Goal: Task Accomplishment & Management: Manage account settings

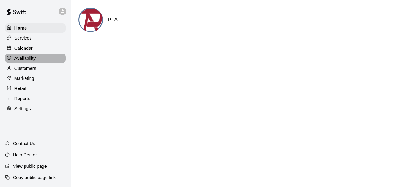
click at [21, 60] on p "Availability" at bounding box center [24, 58] width 21 height 6
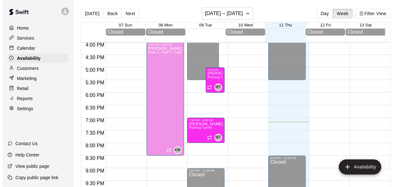
scroll to position [389, 0]
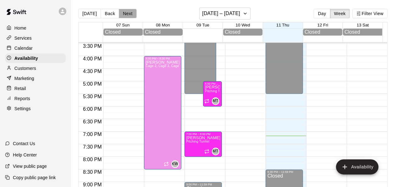
click at [125, 15] on button "Next" at bounding box center [128, 13] width 18 height 9
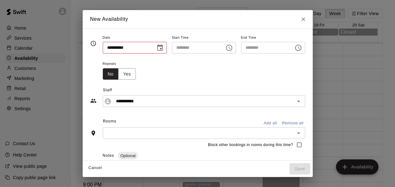
type input "**********"
type input "********"
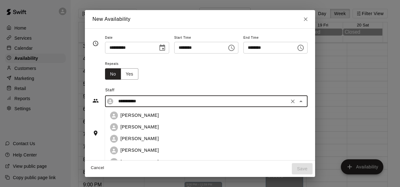
click at [143, 98] on input "**********" at bounding box center [201, 101] width 171 height 8
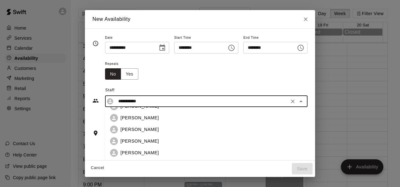
scroll to position [58, 0]
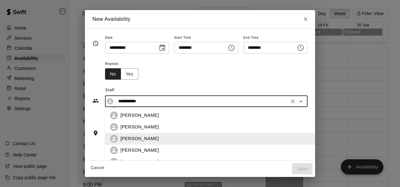
click at [120, 159] on p "Sal Bando" at bounding box center [139, 162] width 38 height 7
type input "*********"
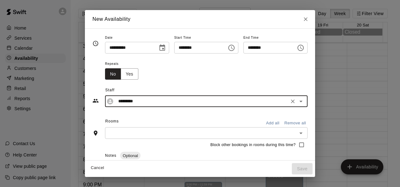
scroll to position [43, 0]
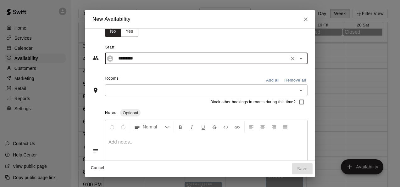
click at [296, 56] on icon "Clear" at bounding box center [292, 58] width 6 height 6
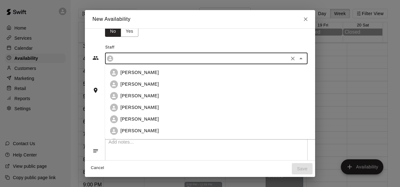
scroll to position [44, 0]
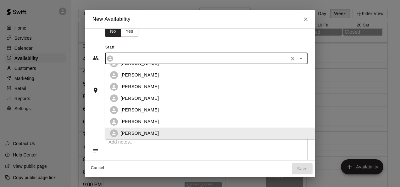
click at [263, 57] on input "text" at bounding box center [201, 58] width 171 height 8
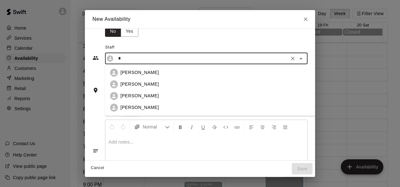
scroll to position [0, 0]
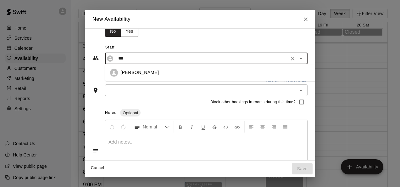
click at [131, 67] on li "Aaron Hill" at bounding box center [215, 73] width 220 height 12
click at [126, 95] on div "​" at bounding box center [206, 90] width 202 height 12
type input "**********"
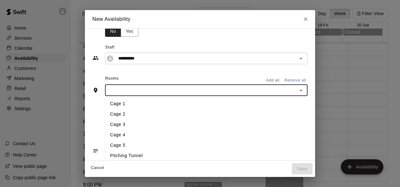
drag, startPoint x: 114, startPoint y: 102, endPoint x: 280, endPoint y: 79, distance: 168.3
click at [280, 79] on button "Add all" at bounding box center [272, 80] width 20 height 10
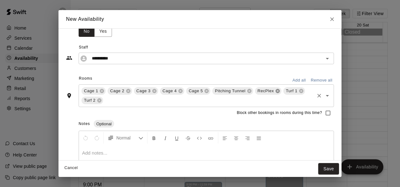
click at [275, 90] on icon at bounding box center [277, 91] width 4 height 4
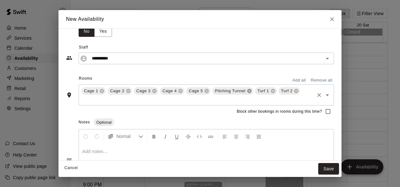
click at [247, 89] on icon at bounding box center [249, 91] width 4 height 4
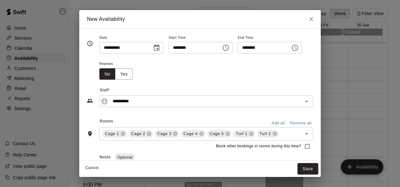
click at [209, 51] on input "********" at bounding box center [192, 48] width 48 height 12
type input "********"
click at [252, 47] on input "********" at bounding box center [261, 48] width 48 height 12
type input "********"
click at [254, 67] on div "Repeats No Yes" at bounding box center [205, 70] width 213 height 20
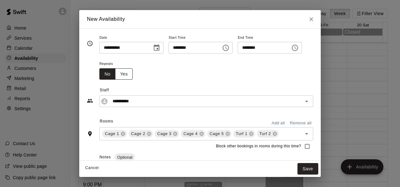
click at [121, 77] on button "Yes" at bounding box center [124, 74] width 18 height 12
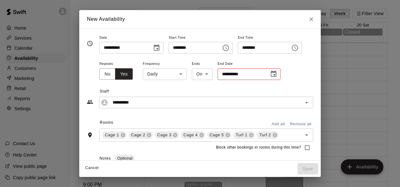
click at [176, 74] on body "Home Services Calendar Availability Customers Marketing Retail Reports Settings…" at bounding box center [200, 98] width 400 height 197
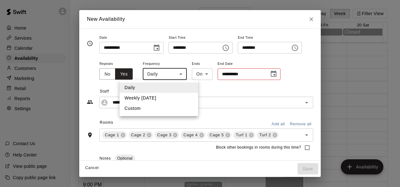
click at [152, 98] on li "Weekly on Thursday" at bounding box center [158, 98] width 79 height 10
type input "******"
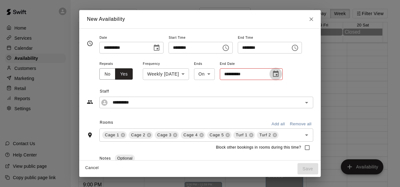
click at [277, 73] on icon "Choose date" at bounding box center [276, 74] width 8 height 8
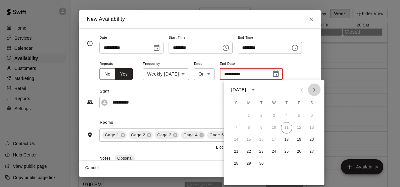
click at [312, 90] on icon "Next month" at bounding box center [314, 90] width 8 height 8
click at [303, 91] on icon "Previous month" at bounding box center [301, 90] width 8 height 8
click at [302, 165] on button "31" at bounding box center [298, 163] width 11 height 11
type input "**********"
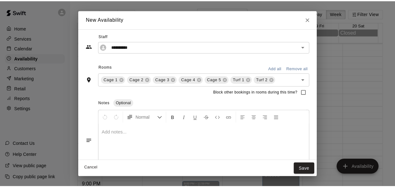
scroll to position [79, 0]
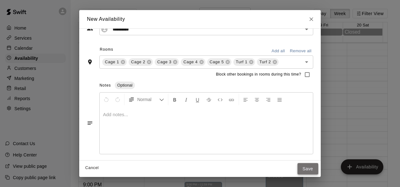
click at [318, 166] on button "Save" at bounding box center [307, 169] width 21 height 12
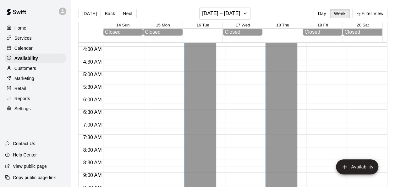
scroll to position [0, 0]
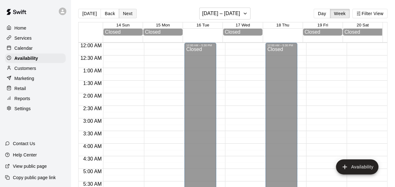
click at [124, 12] on button "Next" at bounding box center [128, 13] width 18 height 9
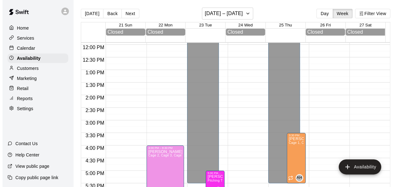
scroll to position [296, 0]
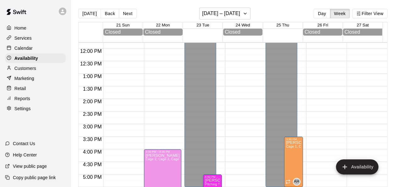
click at [231, 149] on div at bounding box center [243, 48] width 37 height 603
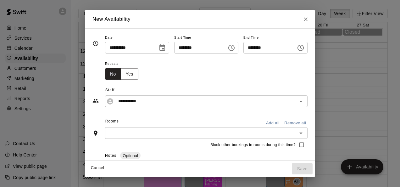
click at [175, 50] on input "********" at bounding box center [198, 48] width 48 height 12
type input "********"
click at [250, 48] on input "********" at bounding box center [267, 48] width 48 height 12
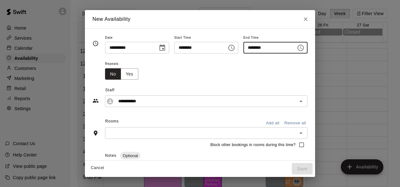
type input "********"
click at [194, 71] on div "Repeats No Yes" at bounding box center [206, 70] width 202 height 20
click at [139, 105] on div "**********" at bounding box center [206, 101] width 202 height 12
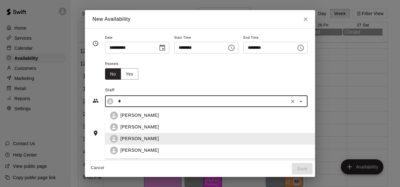
scroll to position [0, 0]
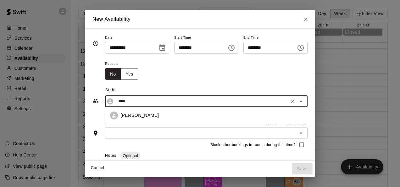
click at [112, 119] on div "Aaron Hill" at bounding box center [215, 115] width 210 height 8
type input "**********"
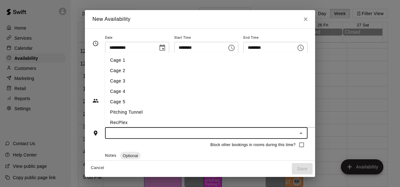
click at [156, 131] on input "text" at bounding box center [201, 133] width 188 height 8
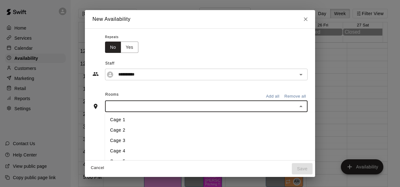
scroll to position [26, 0]
click at [276, 97] on button "Add all" at bounding box center [272, 97] width 20 height 10
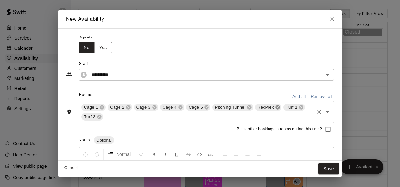
click at [275, 108] on icon at bounding box center [277, 107] width 4 height 4
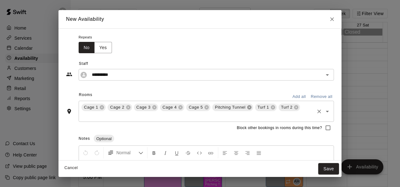
click at [247, 106] on icon at bounding box center [249, 107] width 5 height 5
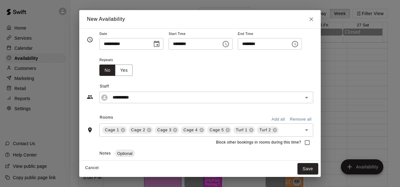
scroll to position [4, 0]
click at [118, 70] on button "Yes" at bounding box center [124, 70] width 18 height 12
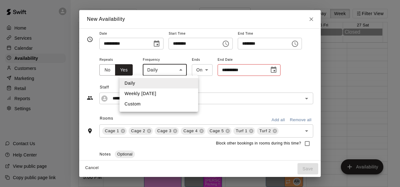
click at [175, 72] on body "Home Services Calendar Availability Customers Marketing Retail Reports Settings…" at bounding box center [200, 98] width 400 height 197
click at [144, 93] on li "Weekly on Wednesday" at bounding box center [158, 93] width 79 height 10
type input "******"
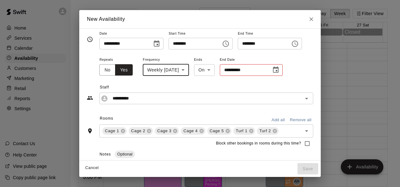
click at [278, 72] on icon "Choose date" at bounding box center [276, 69] width 6 height 6
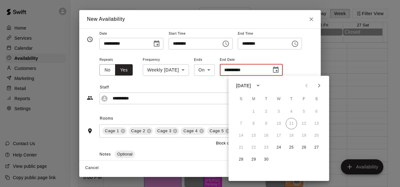
click at [321, 84] on icon "Next month" at bounding box center [319, 86] width 8 height 8
click at [305, 87] on icon "Previous month" at bounding box center [306, 86] width 8 height 8
click at [307, 158] on button "31" at bounding box center [303, 159] width 11 height 11
type input "**********"
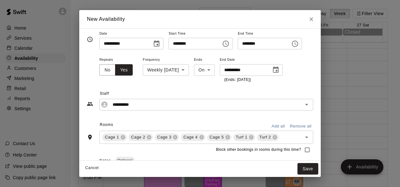
click at [168, 86] on div "**********" at bounding box center [200, 96] width 226 height 27
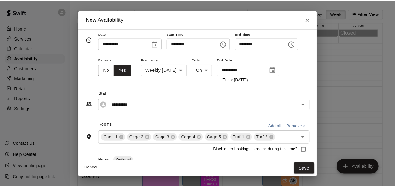
scroll to position [79, 0]
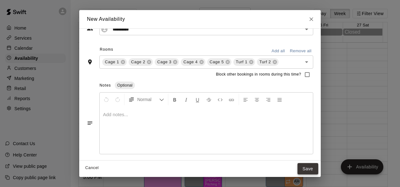
click at [315, 168] on button "Save" at bounding box center [307, 169] width 21 height 12
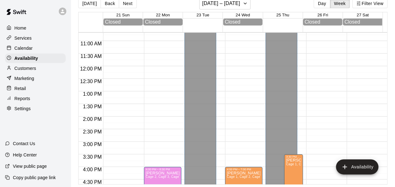
scroll to position [266, 0]
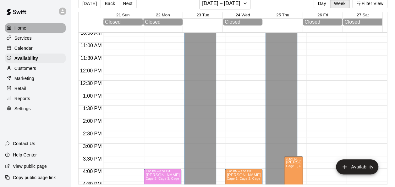
click at [19, 24] on div "Home" at bounding box center [35, 27] width 61 height 9
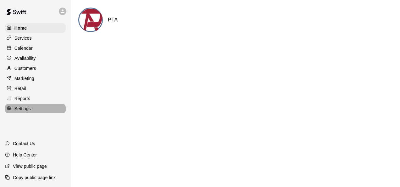
click at [19, 113] on div "Settings" at bounding box center [35, 108] width 61 height 9
select select "**"
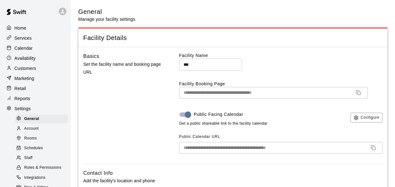
click at [23, 161] on div at bounding box center [20, 158] width 8 height 6
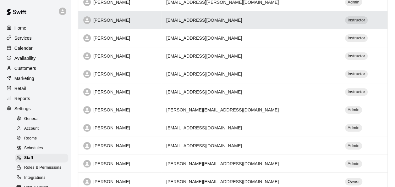
scroll to position [107, 0]
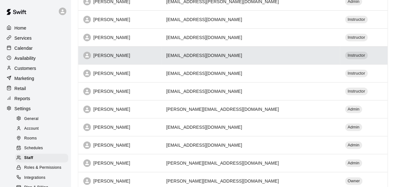
click at [281, 56] on td "ahillstar29@gmail.com" at bounding box center [250, 55] width 179 height 18
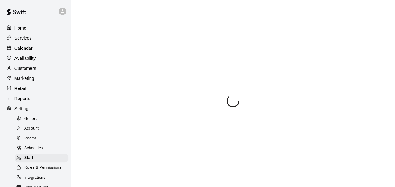
select select "**"
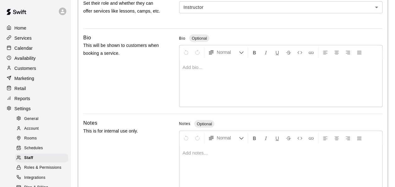
scroll to position [226, 0]
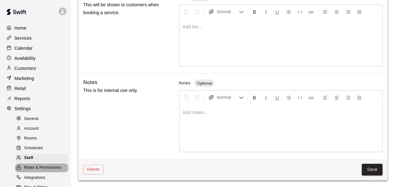
click at [42, 171] on span "Roles & Permissions" at bounding box center [42, 167] width 37 height 6
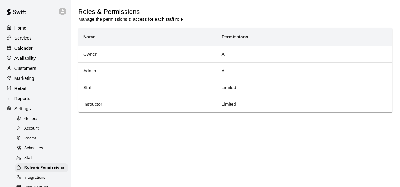
click at [18, 27] on p "Home" at bounding box center [20, 28] width 12 height 6
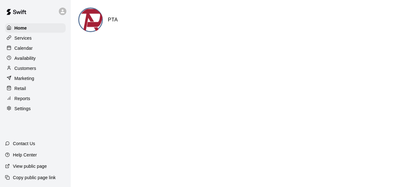
click at [22, 36] on p "Services" at bounding box center [22, 38] width 17 height 6
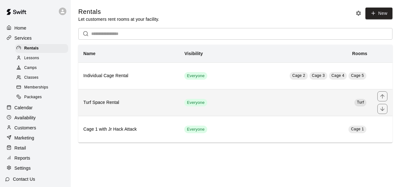
click at [271, 98] on td "Turf" at bounding box center [301, 102] width 141 height 27
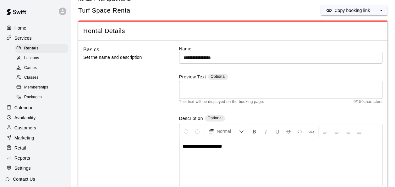
scroll to position [15, 0]
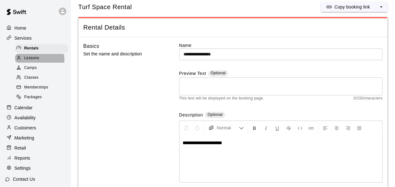
click at [34, 61] on span "Lessons" at bounding box center [31, 58] width 15 height 6
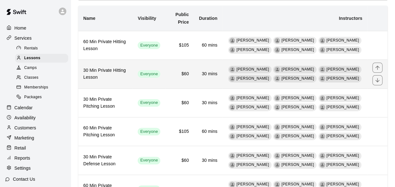
scroll to position [33, 0]
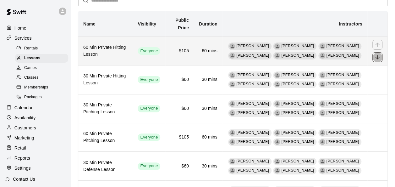
click at [373, 59] on button "move item down" at bounding box center [377, 57] width 10 height 10
click at [133, 44] on th "30 Min Private Hitting Lesson" at bounding box center [105, 50] width 54 height 29
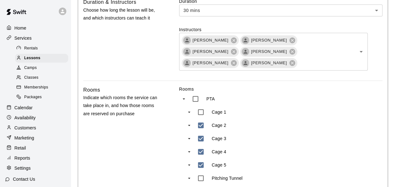
scroll to position [216, 0]
click at [362, 49] on icon "Open" at bounding box center [361, 51] width 8 height 8
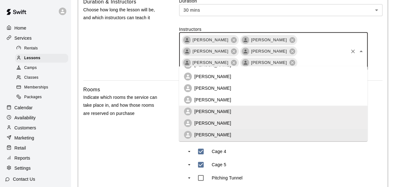
scroll to position [0, 0]
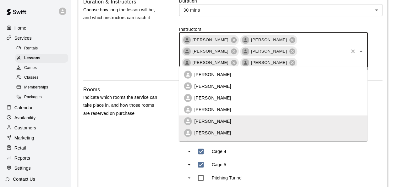
click at [204, 109] on p "Aaron Hill" at bounding box center [212, 109] width 37 height 6
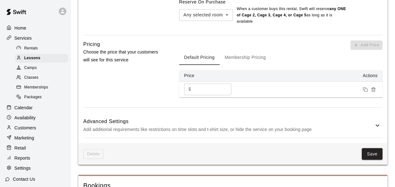
scroll to position [477, 0]
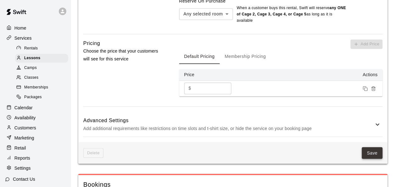
click at [372, 147] on button "Save" at bounding box center [371, 153] width 21 height 12
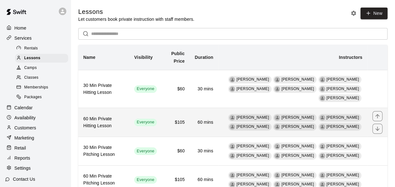
click at [124, 131] on th "60 Min Private Hitting Lesson" at bounding box center [103, 122] width 51 height 29
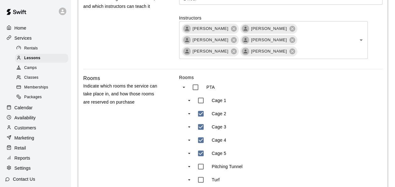
scroll to position [228, 0]
click at [362, 37] on icon "Open" at bounding box center [361, 40] width 8 height 8
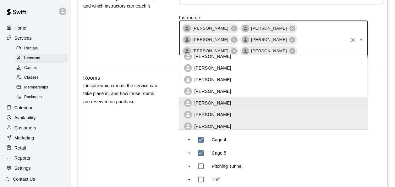
scroll to position [6, 0]
click at [195, 86] on li "Aaron Hill" at bounding box center [273, 91] width 188 height 12
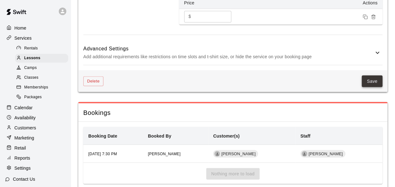
scroll to position [549, 0]
click at [372, 74] on button "Save" at bounding box center [371, 80] width 21 height 12
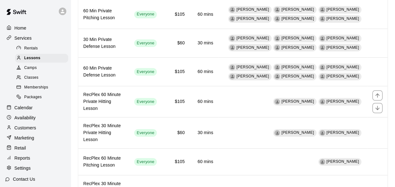
scroll to position [181, 0]
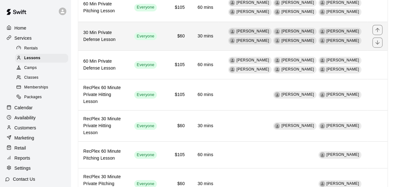
click at [231, 45] on td "Kenny Weimer Adam Dewane Mike Thrun Myles Smith Travis Thompson Aaron Simmons" at bounding box center [292, 36] width 149 height 29
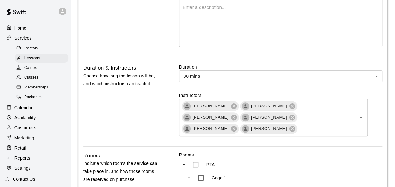
scroll to position [160, 0]
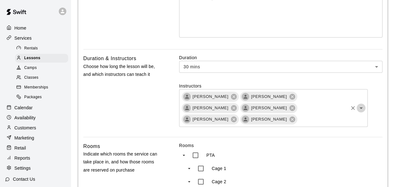
click at [362, 106] on icon "Open" at bounding box center [361, 108] width 8 height 8
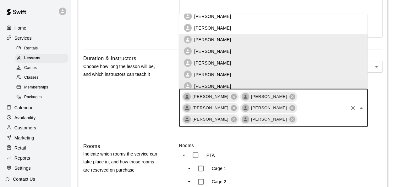
scroll to position [4, 0]
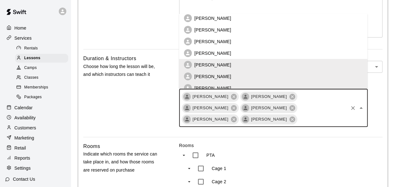
click at [205, 51] on p "Aaron Hill" at bounding box center [212, 53] width 37 height 6
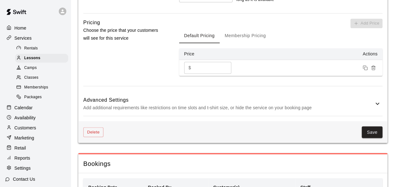
scroll to position [492, 0]
click at [369, 126] on button "Save" at bounding box center [371, 132] width 21 height 12
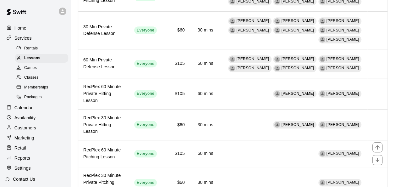
scroll to position [213, 0]
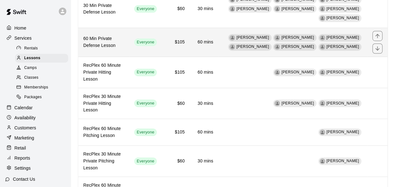
click at [226, 45] on td "Kenny Weimer Adam Dewane Mike Thrun Myles Smith Travis Thompson Aaron Simmons" at bounding box center [292, 42] width 149 height 29
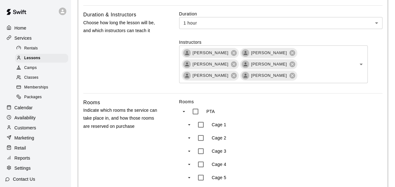
scroll to position [218, 0]
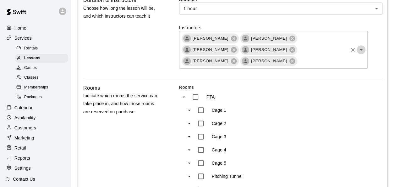
click at [362, 48] on icon "Open" at bounding box center [361, 50] width 8 height 8
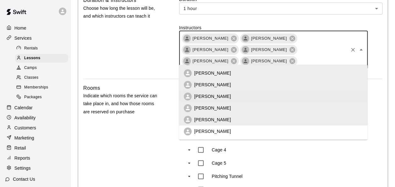
scroll to position [0, 0]
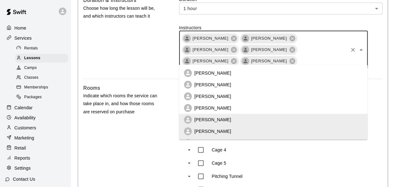
click at [207, 105] on p "Aaron Hill" at bounding box center [212, 108] width 37 height 6
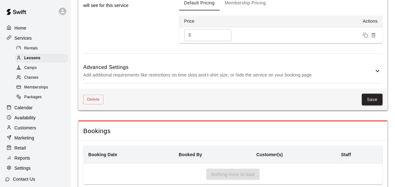
scroll to position [525, 0]
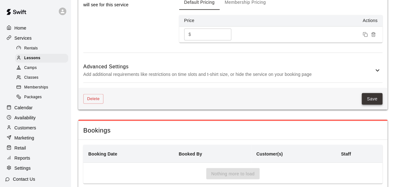
click at [373, 93] on button "Save" at bounding box center [371, 99] width 21 height 12
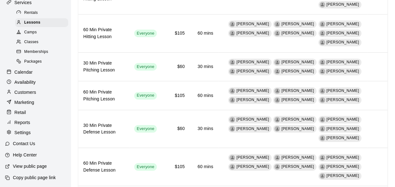
scroll to position [94, 0]
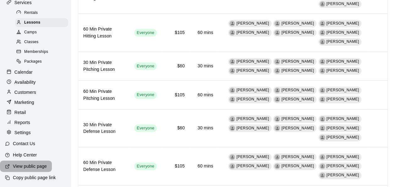
click at [27, 166] on p "View public page" at bounding box center [30, 166] width 34 height 6
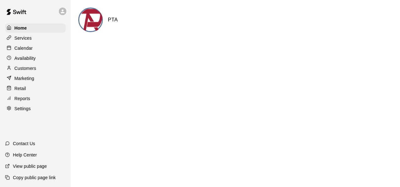
click at [30, 167] on p "View public page" at bounding box center [30, 166] width 34 height 6
